Goal: Task Accomplishment & Management: Use online tool/utility

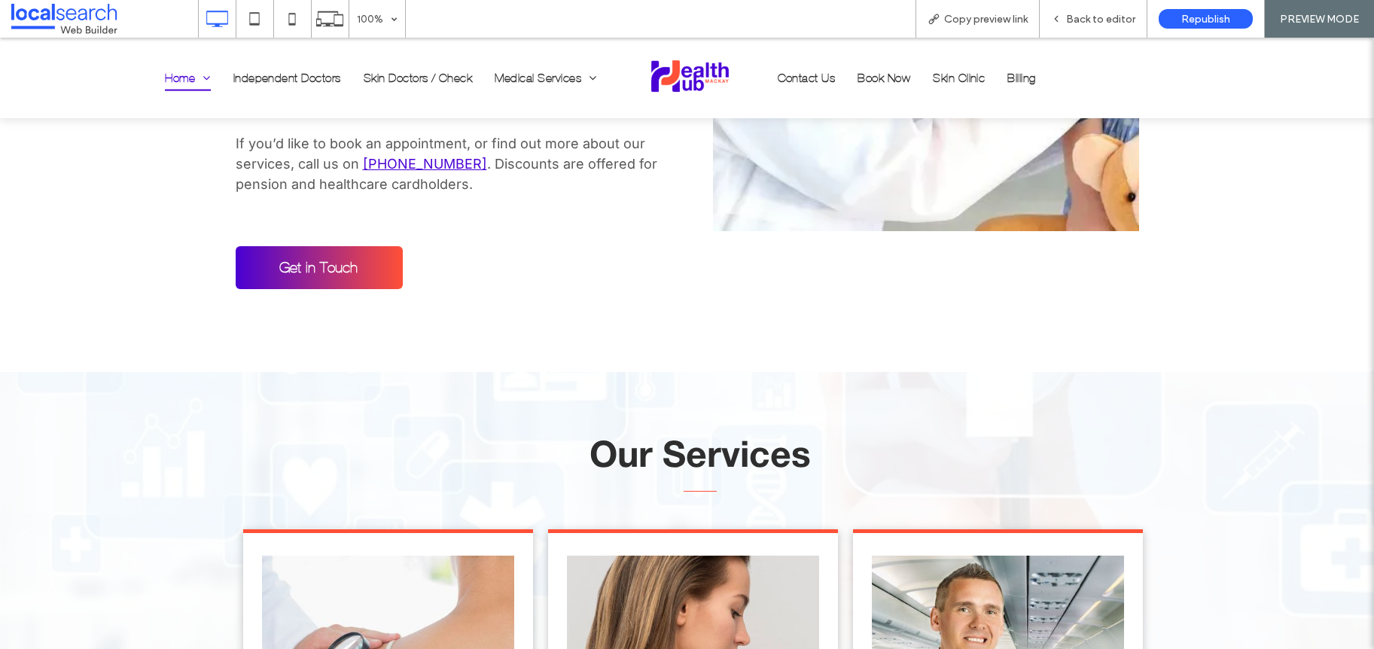
scroll to position [1438, 0]
click at [1089, 20] on span "Back to editor" at bounding box center [1100, 19] width 69 height 13
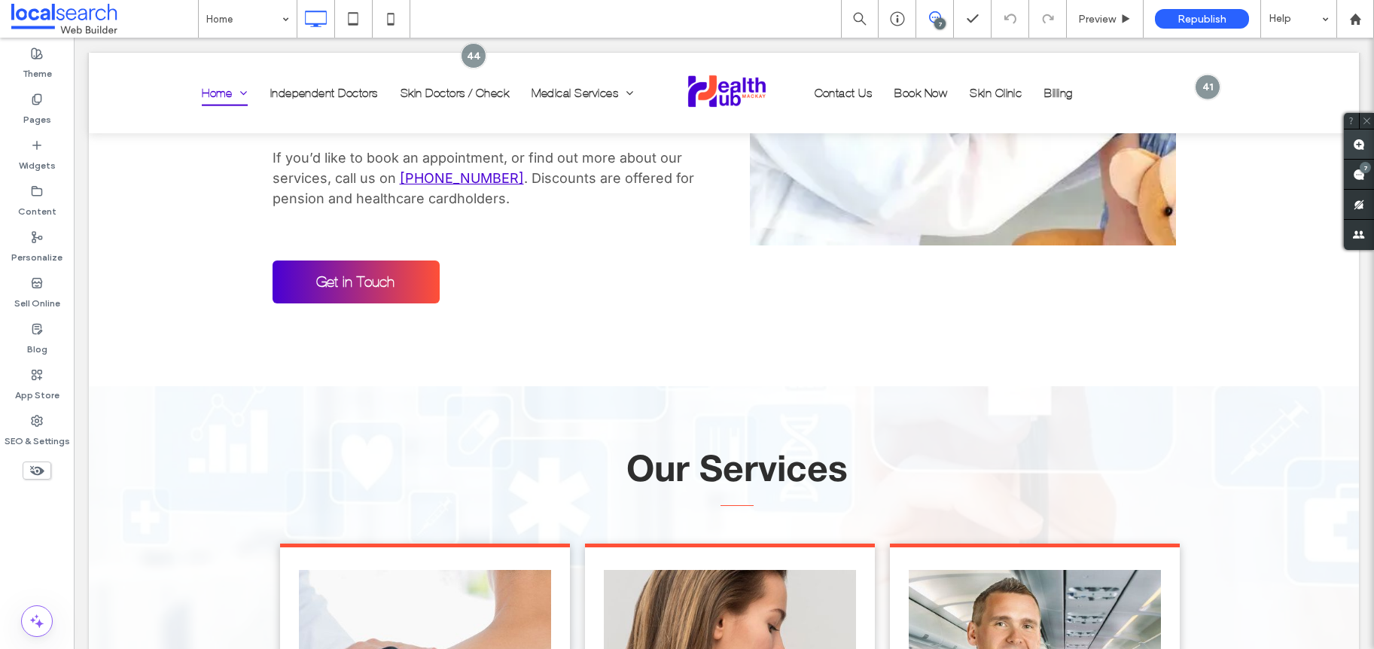
click at [1358, 141] on use at bounding box center [1359, 145] width 12 height 12
type textarea "*"
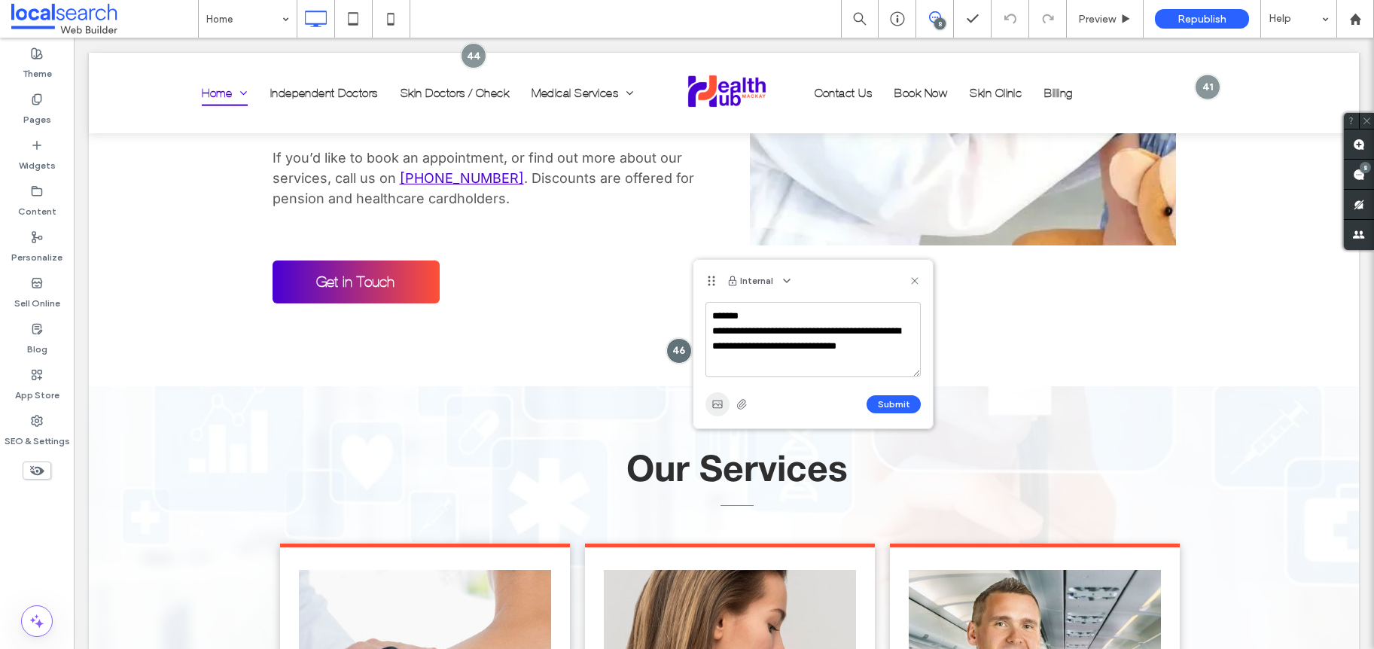
type textarea "**********"
click at [723, 410] on icon "button" at bounding box center [718, 404] width 12 height 12
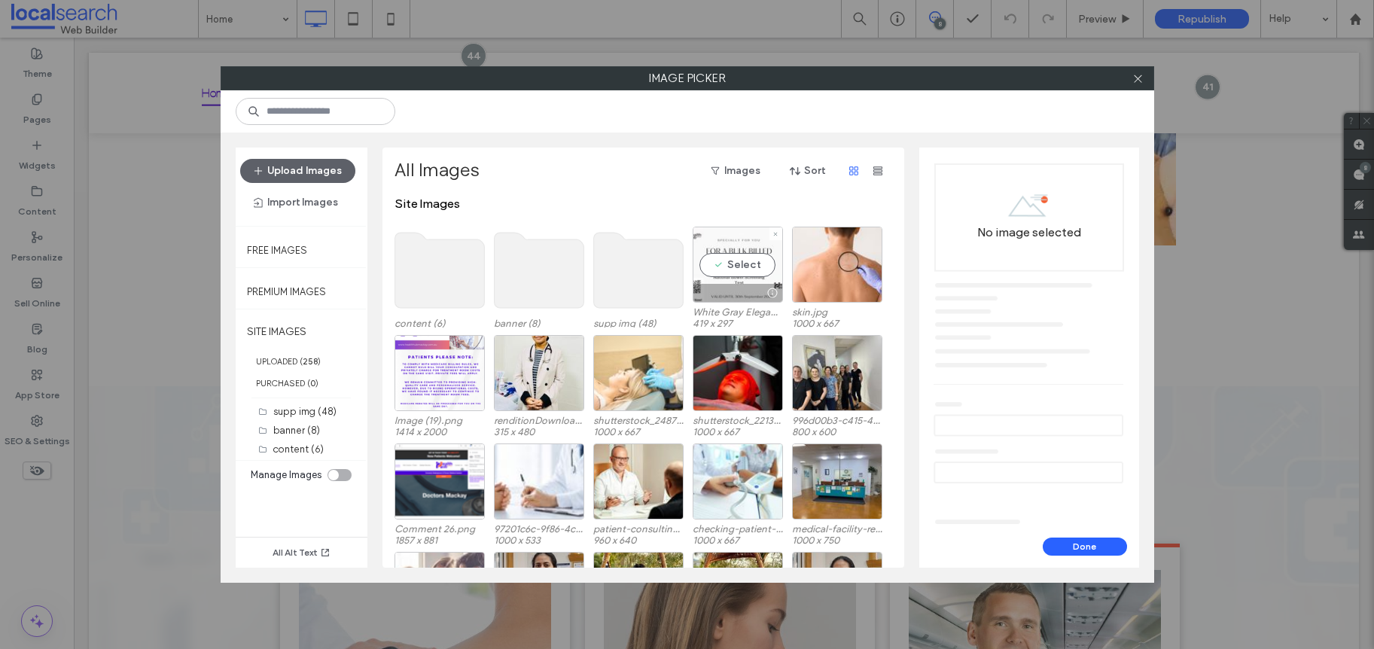
click at [720, 255] on div "Select" at bounding box center [738, 265] width 90 height 76
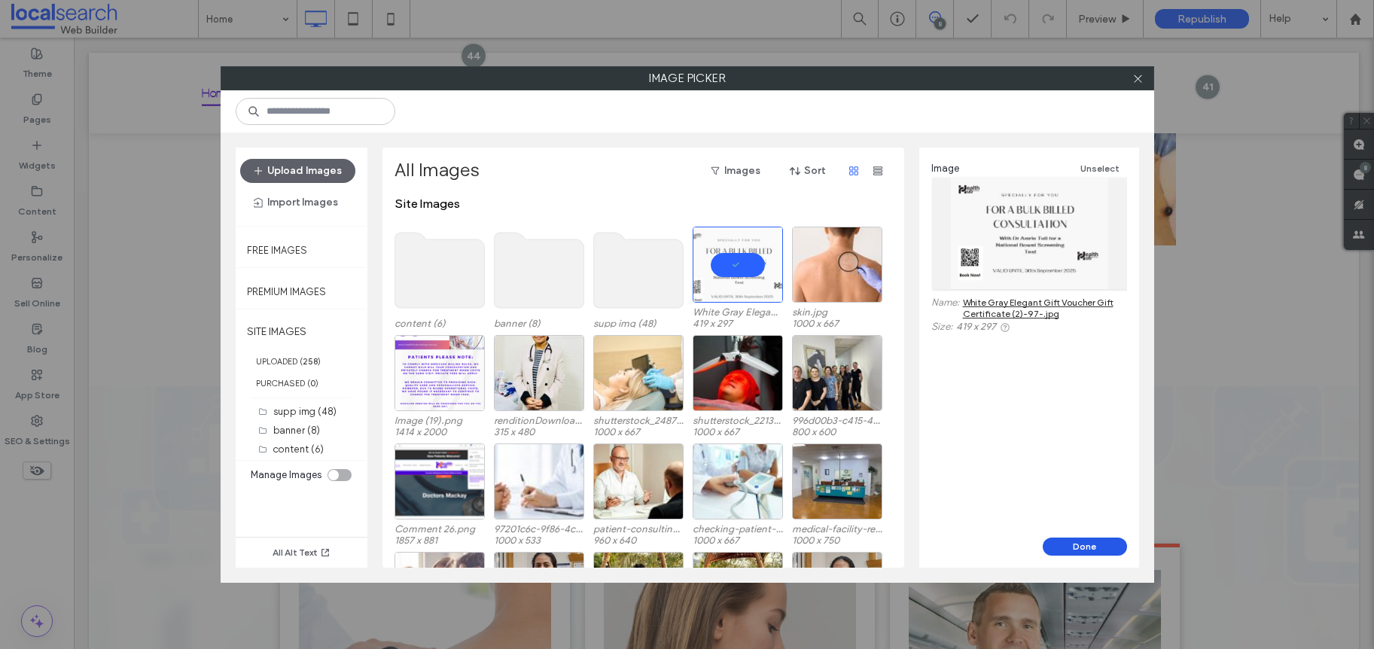
click at [1078, 549] on button "Done" at bounding box center [1085, 547] width 84 height 18
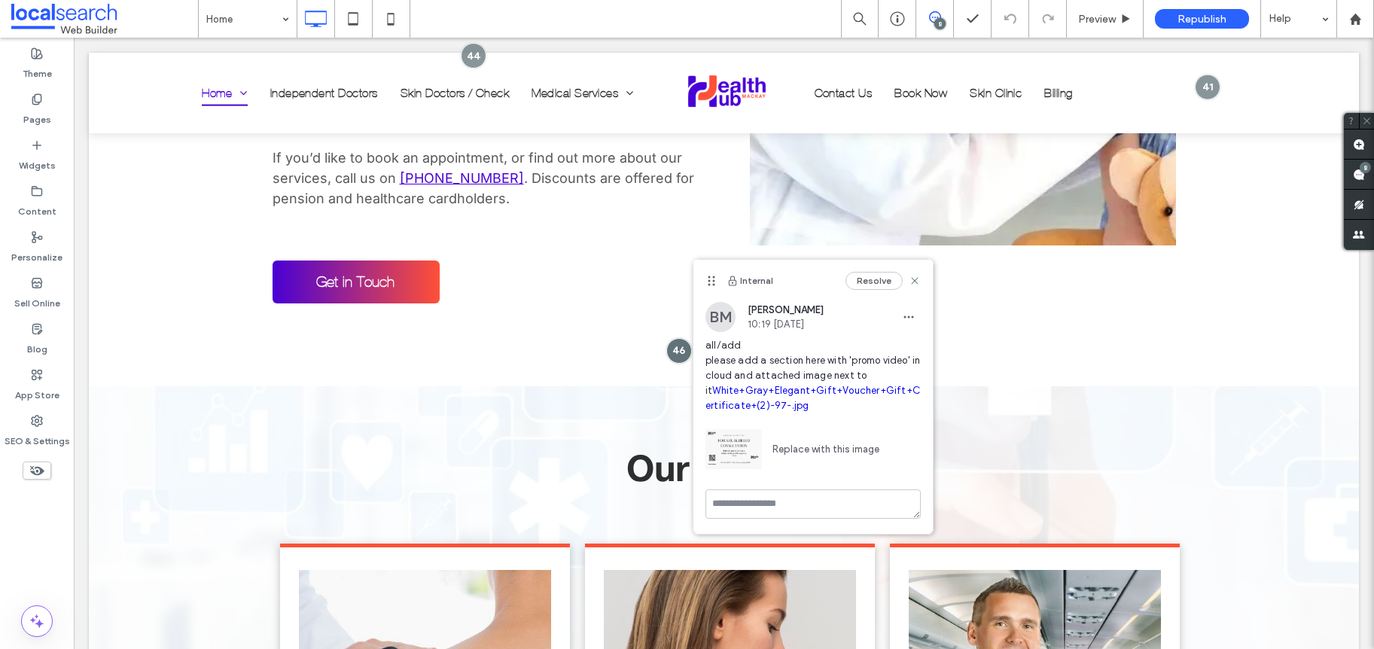
click at [742, 437] on img at bounding box center [734, 449] width 56 height 56
click at [743, 448] on img at bounding box center [734, 449] width 56 height 56
click at [790, 407] on link "White+Gray+Elegant+Gift+Voucher+Gift+Certificate+(2)-97-.jpg" at bounding box center [813, 398] width 215 height 26
click at [897, 309] on span "button" at bounding box center [909, 317] width 24 height 24
click at [926, 349] on span "Edit" at bounding box center [920, 356] width 20 height 15
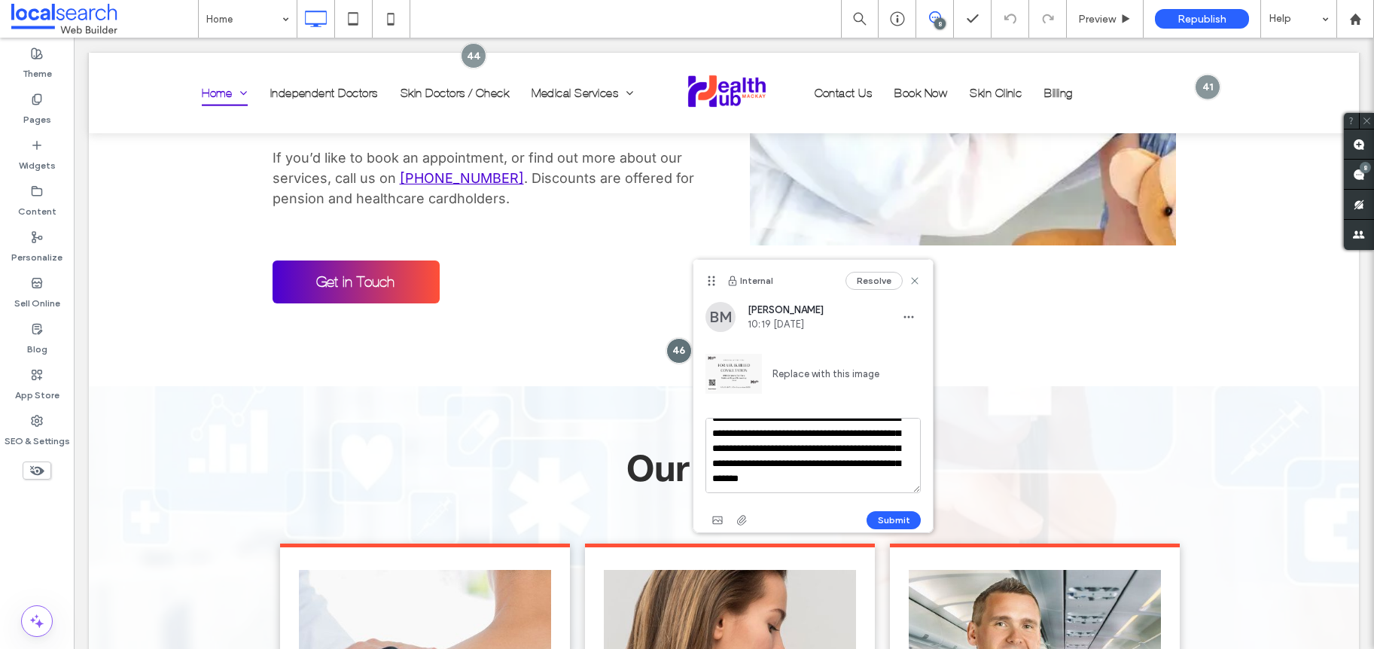
scroll to position [59, 0]
click at [875, 477] on textarea "**********" at bounding box center [813, 455] width 215 height 75
click at [791, 474] on textarea "**********" at bounding box center [813, 455] width 215 height 75
type textarea "**********"
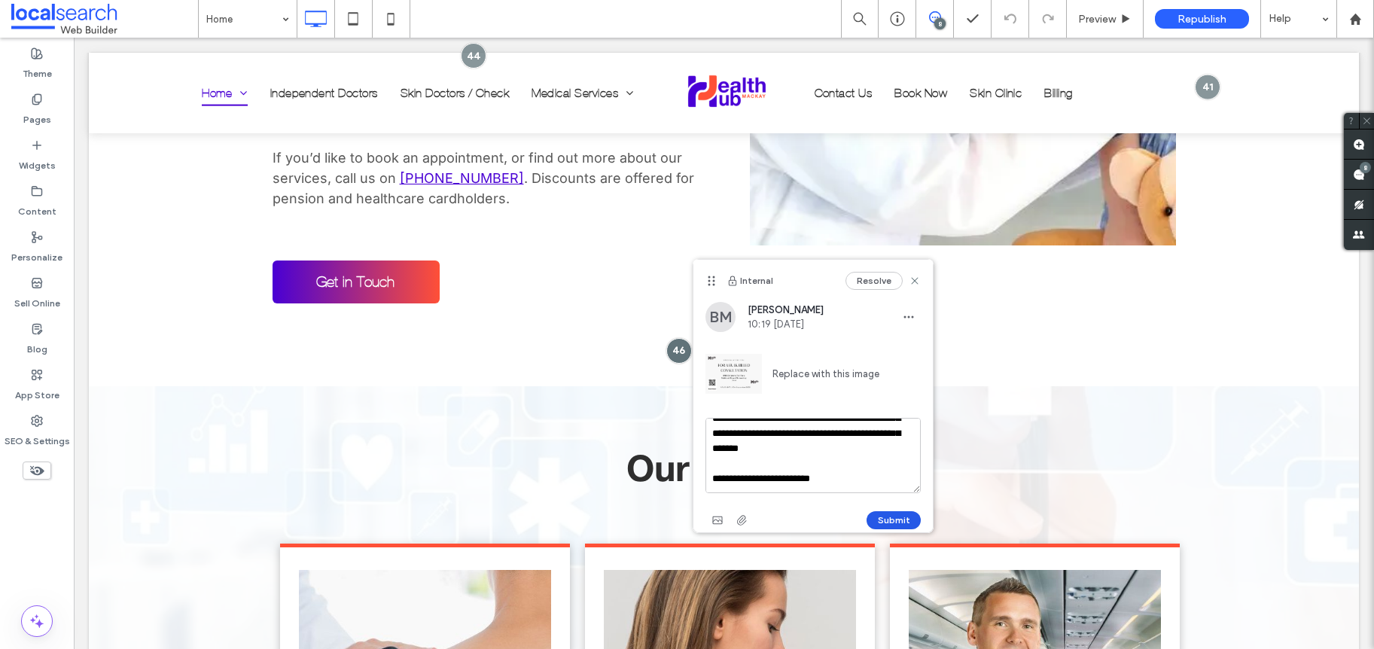
click at [882, 514] on button "Submit" at bounding box center [894, 520] width 54 height 18
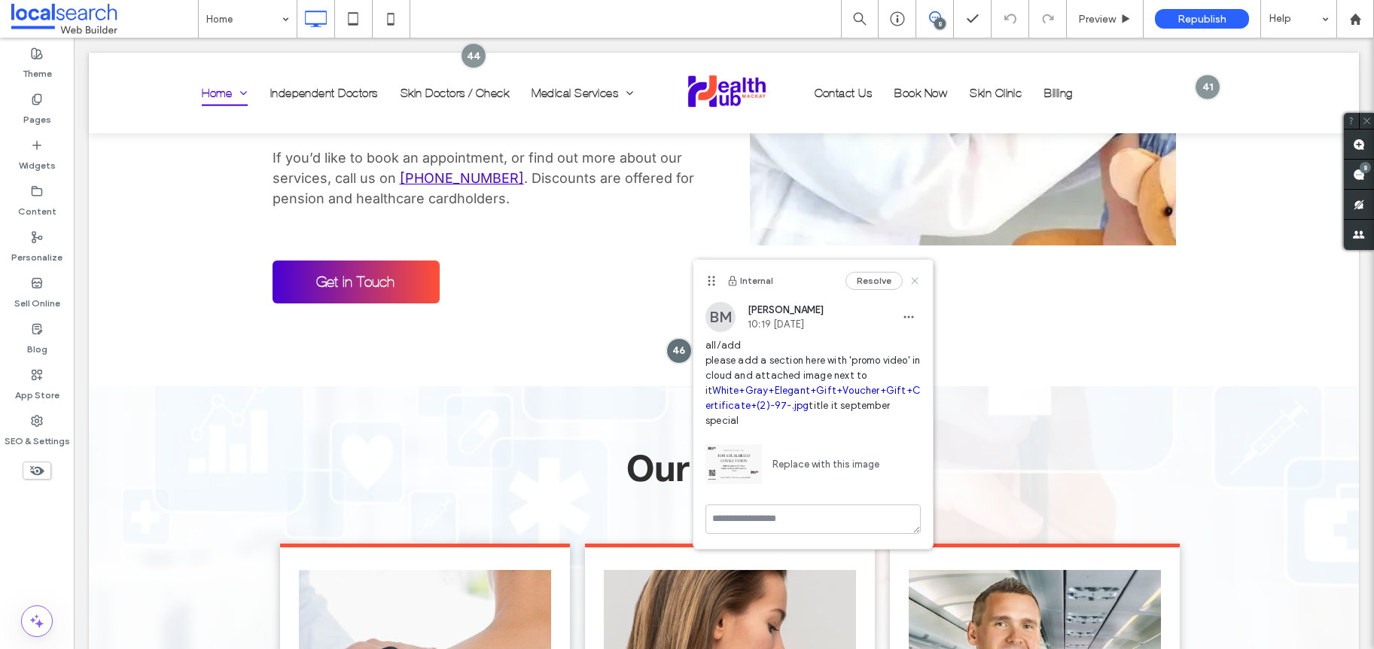
click at [914, 285] on icon at bounding box center [915, 281] width 12 height 12
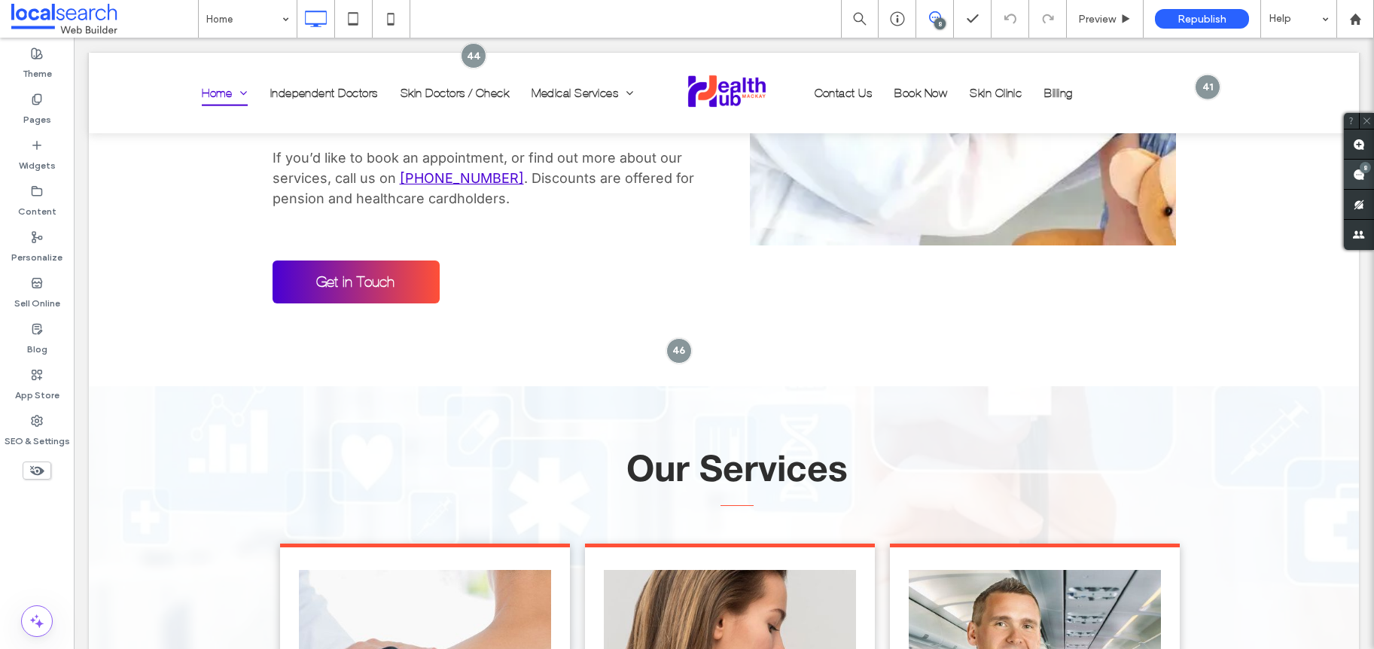
click at [1349, 166] on span at bounding box center [1359, 174] width 30 height 29
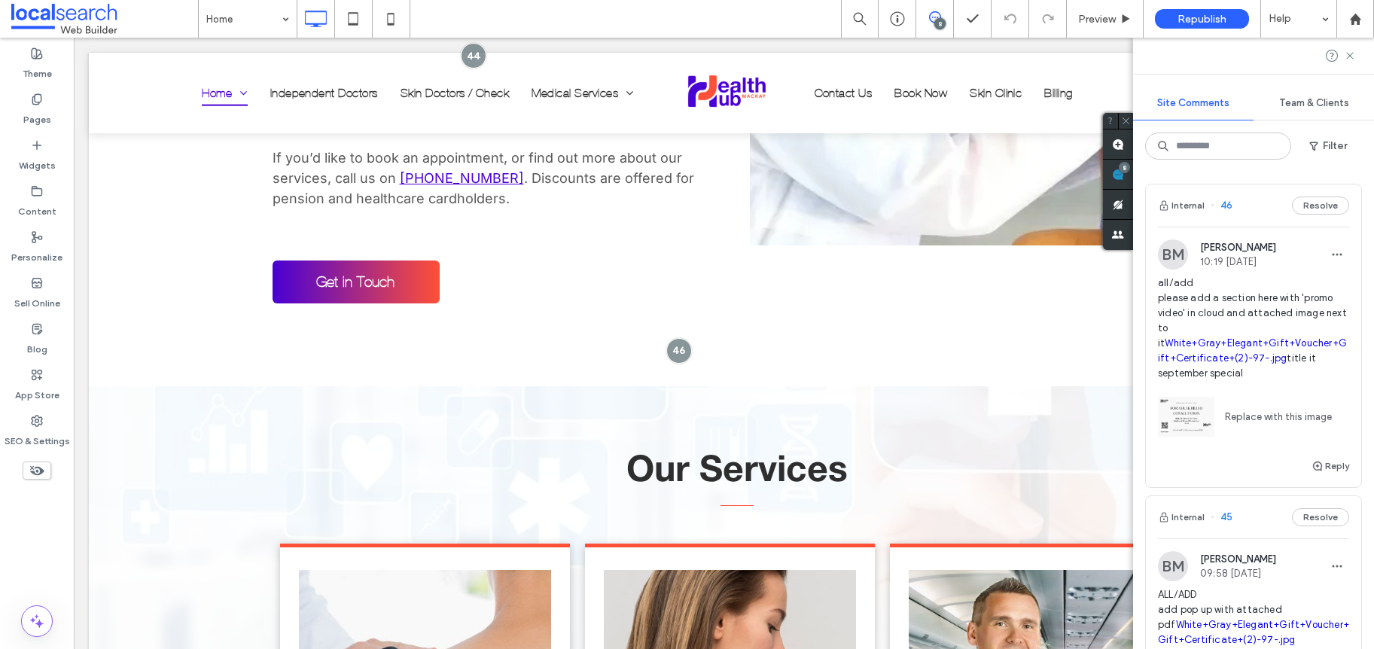
scroll to position [3, 0]
